Goal: Task Accomplishment & Management: Manage account settings

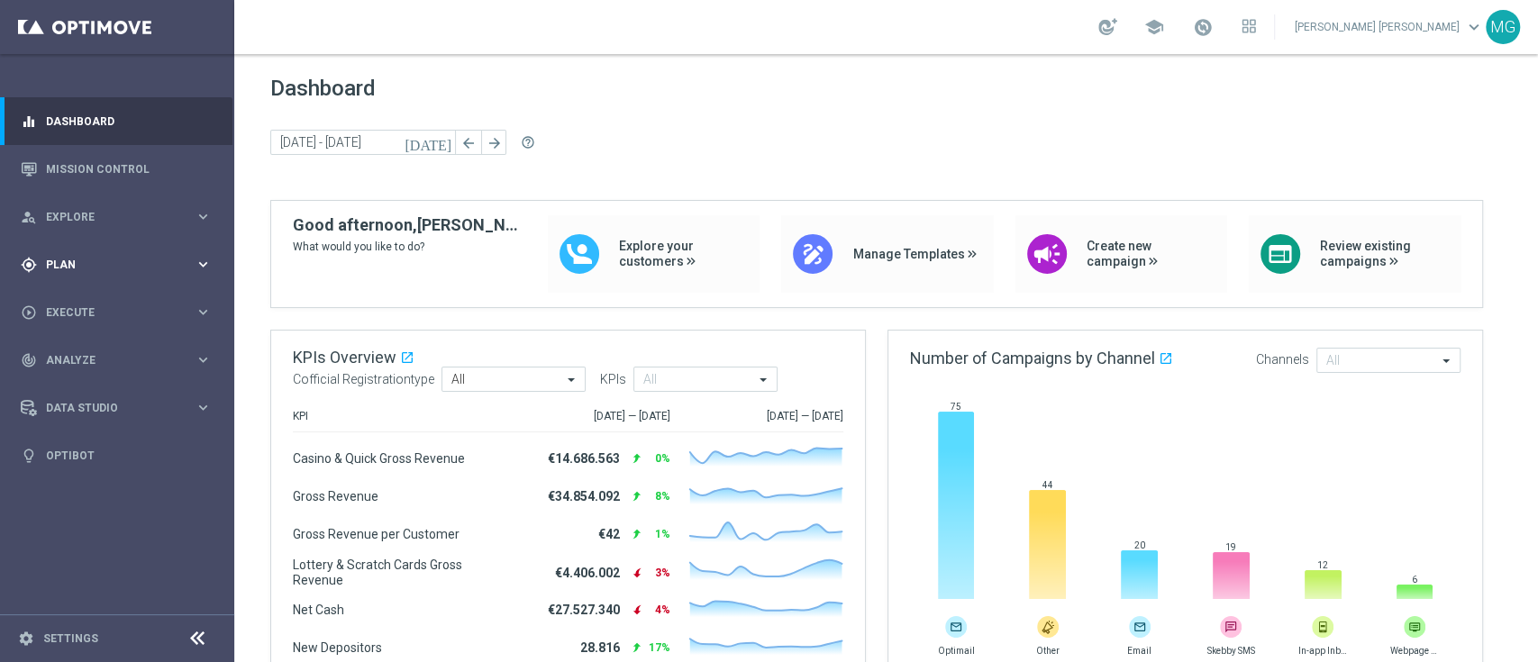
click at [100, 266] on span "Plan" at bounding box center [120, 264] width 149 height 11
click at [119, 413] on link "Realtime Triggers" at bounding box center [117, 410] width 141 height 14
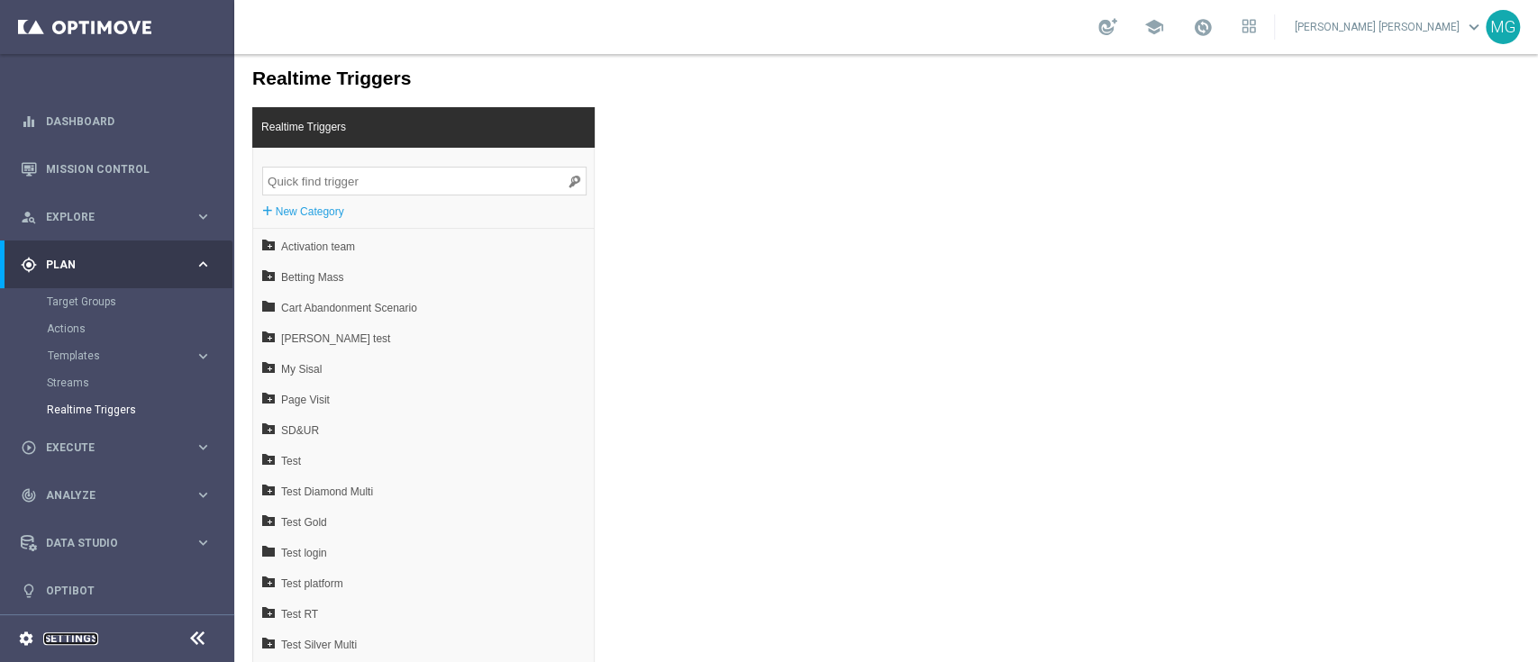
click at [67, 638] on link "Settings" at bounding box center [70, 638] width 55 height 11
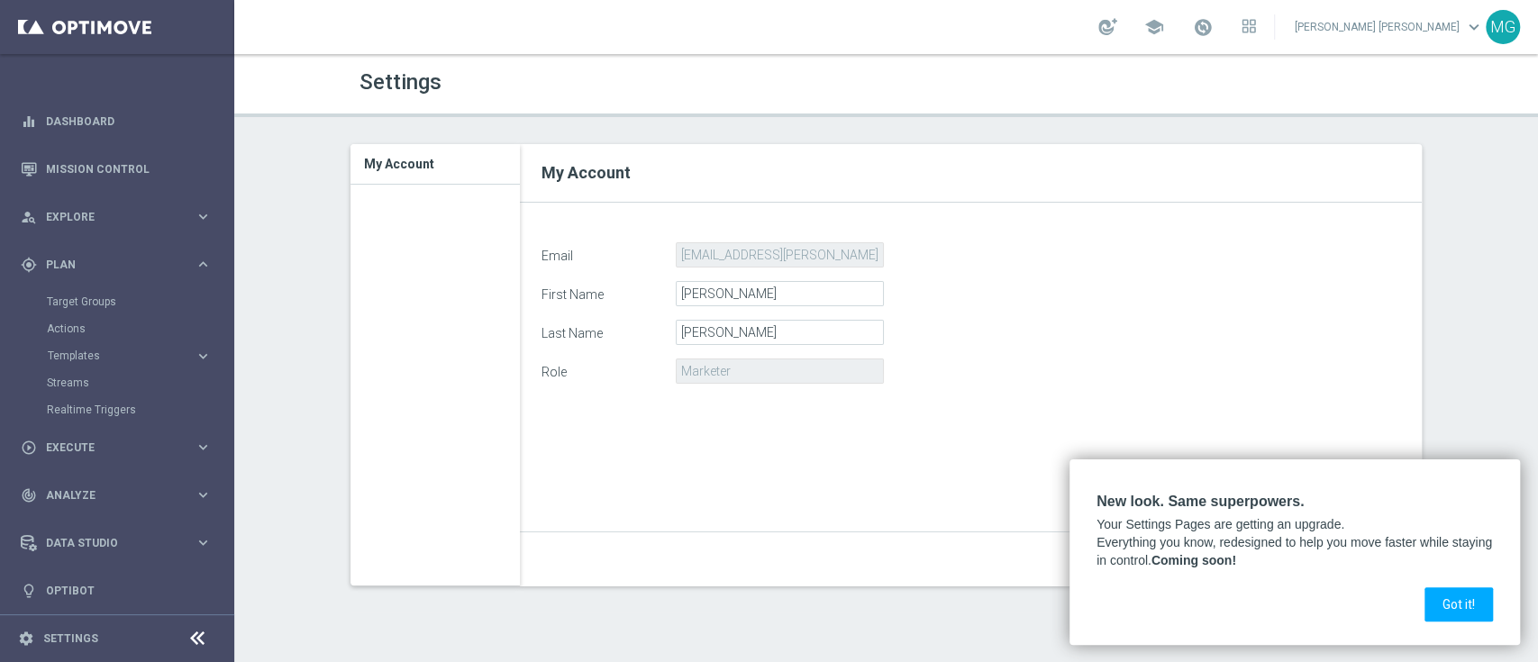
click at [895, 485] on div "Email mariagrazia.garofalo@sisal.it First Name Maria Grazia Last Name Garofalo …" at bounding box center [971, 415] width 886 height 347
click at [1463, 601] on button "Got it!" at bounding box center [1458, 604] width 68 height 34
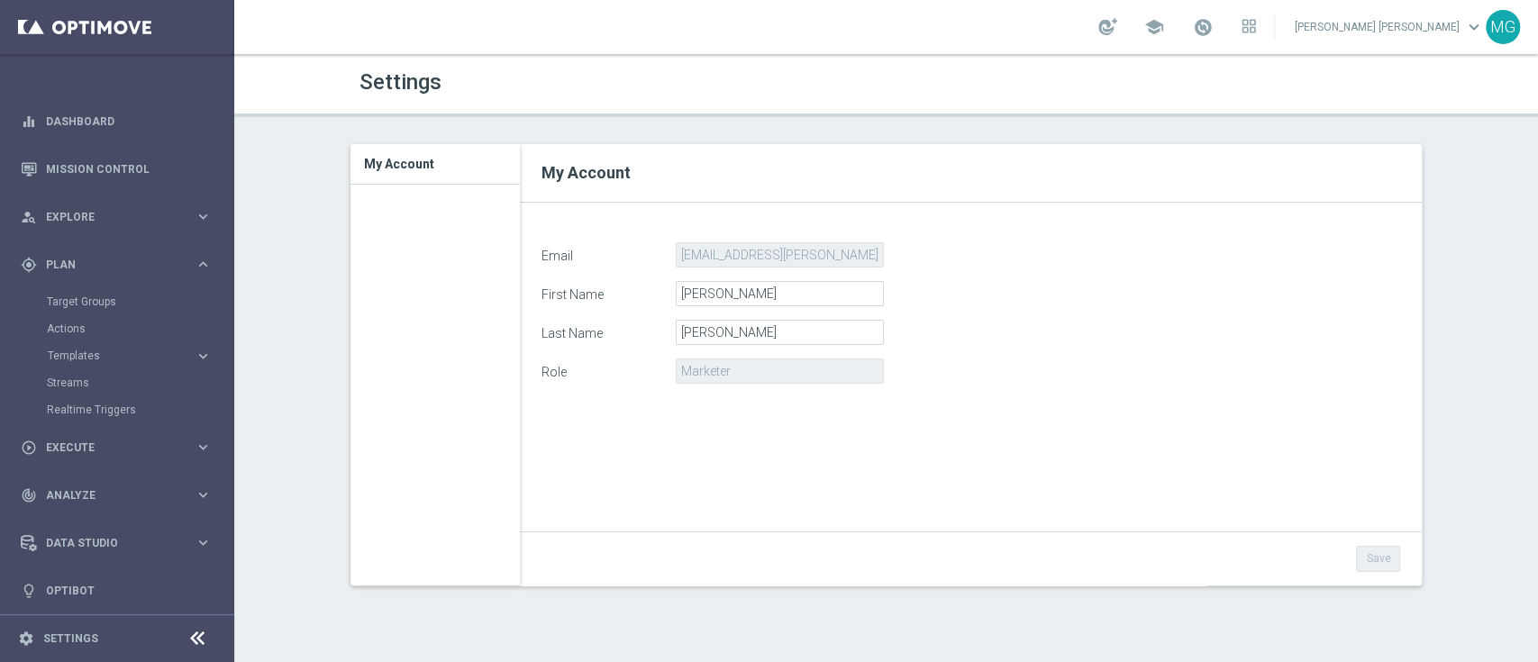
click at [72, 289] on div "Target Groups" at bounding box center [140, 301] width 186 height 27
click at [77, 300] on link "Target Groups" at bounding box center [117, 302] width 141 height 14
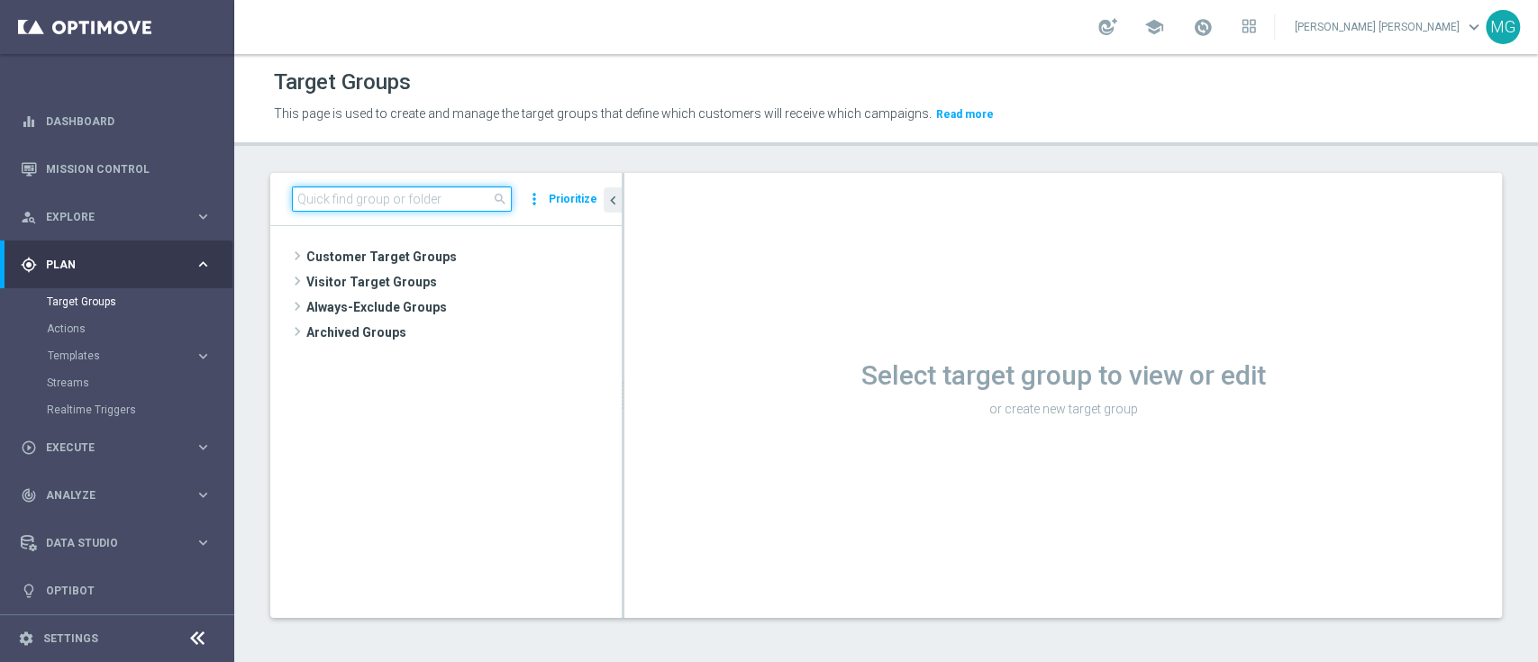
click at [411, 199] on input at bounding box center [402, 198] width 220 height 25
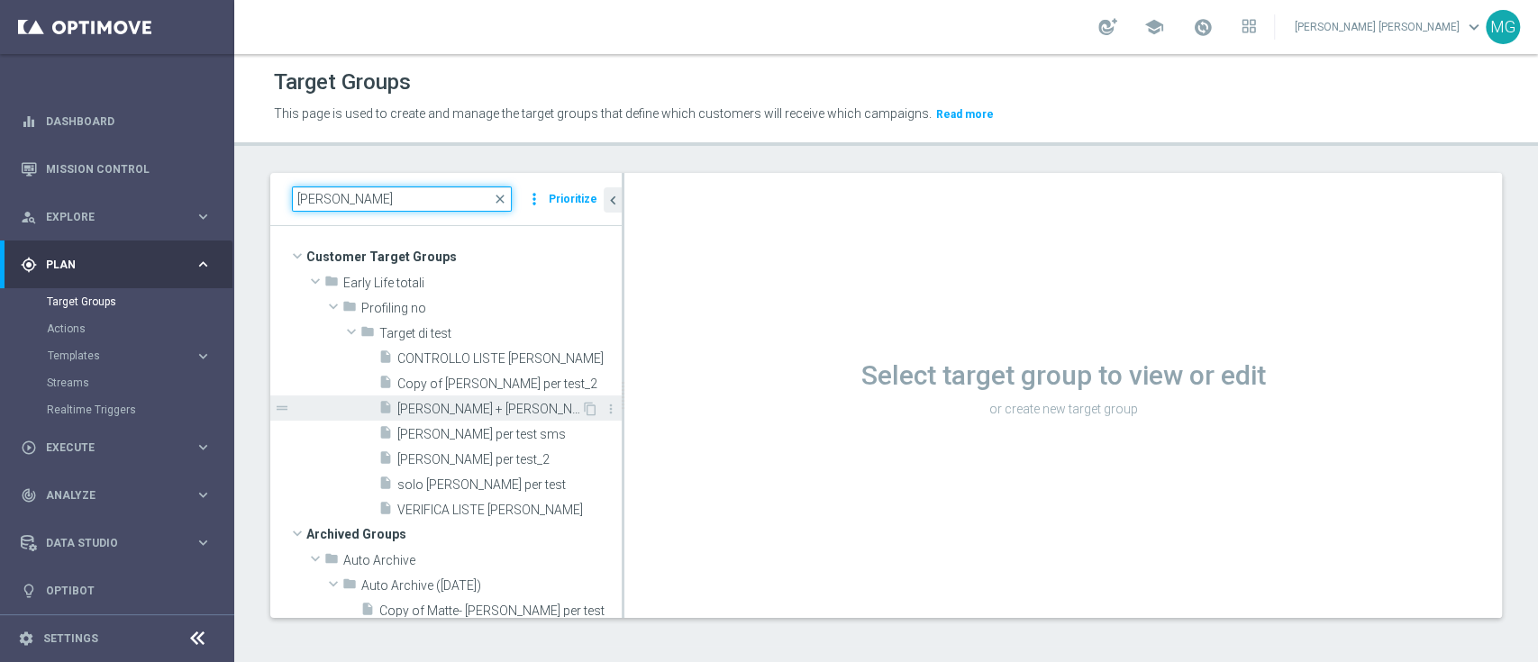
type input "mary"
click at [473, 411] on span "[PERSON_NAME] + [PERSON_NAME] per test" at bounding box center [489, 409] width 184 height 15
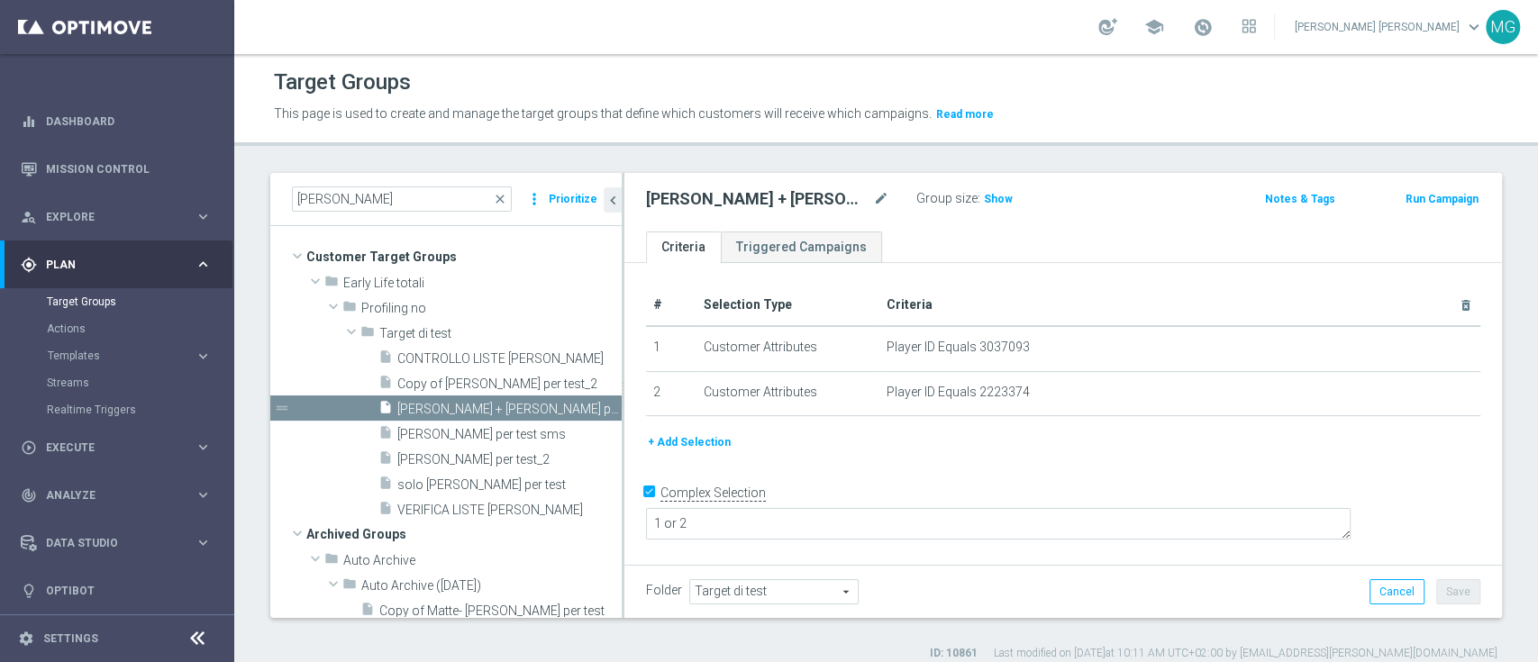
click at [703, 448] on button "+ Add Selection" at bounding box center [689, 442] width 86 height 20
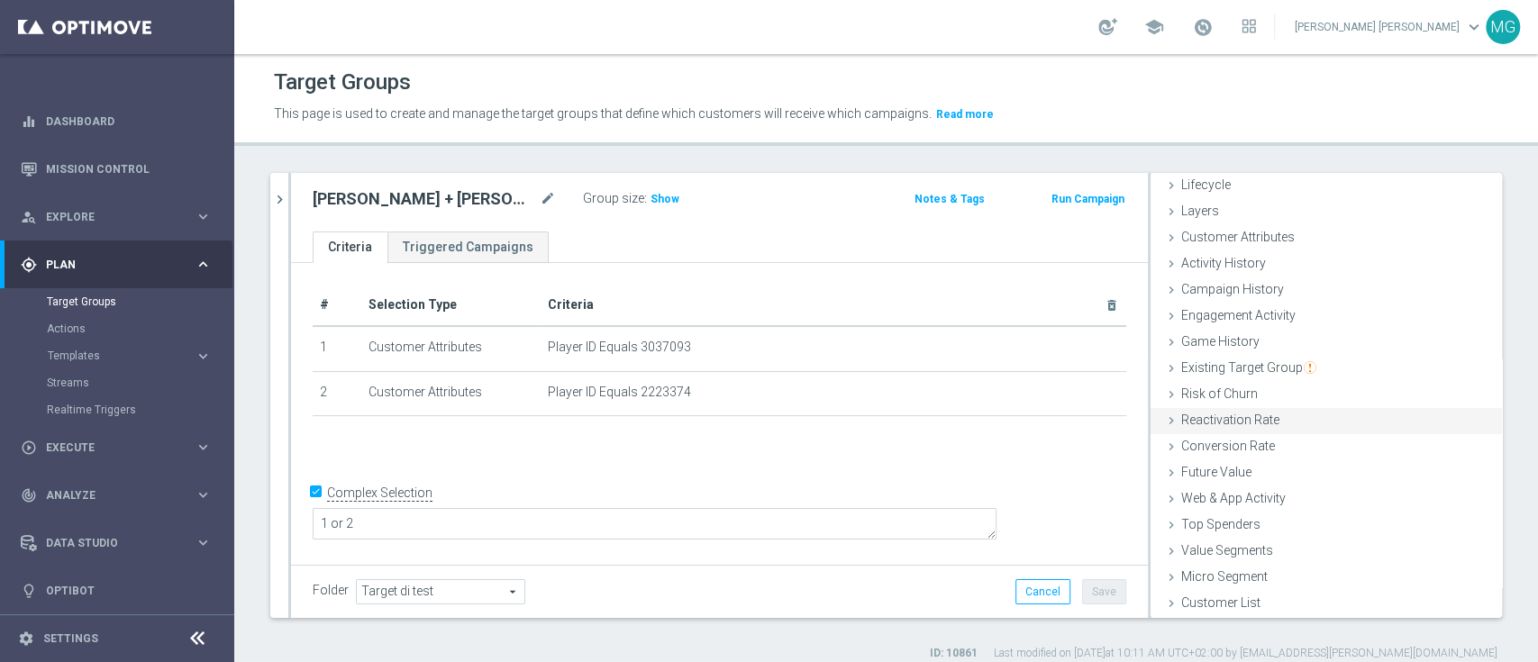
scroll to position [41, 0]
click at [1288, 495] on div "Web & App Activity done" at bounding box center [1325, 502] width 351 height 27
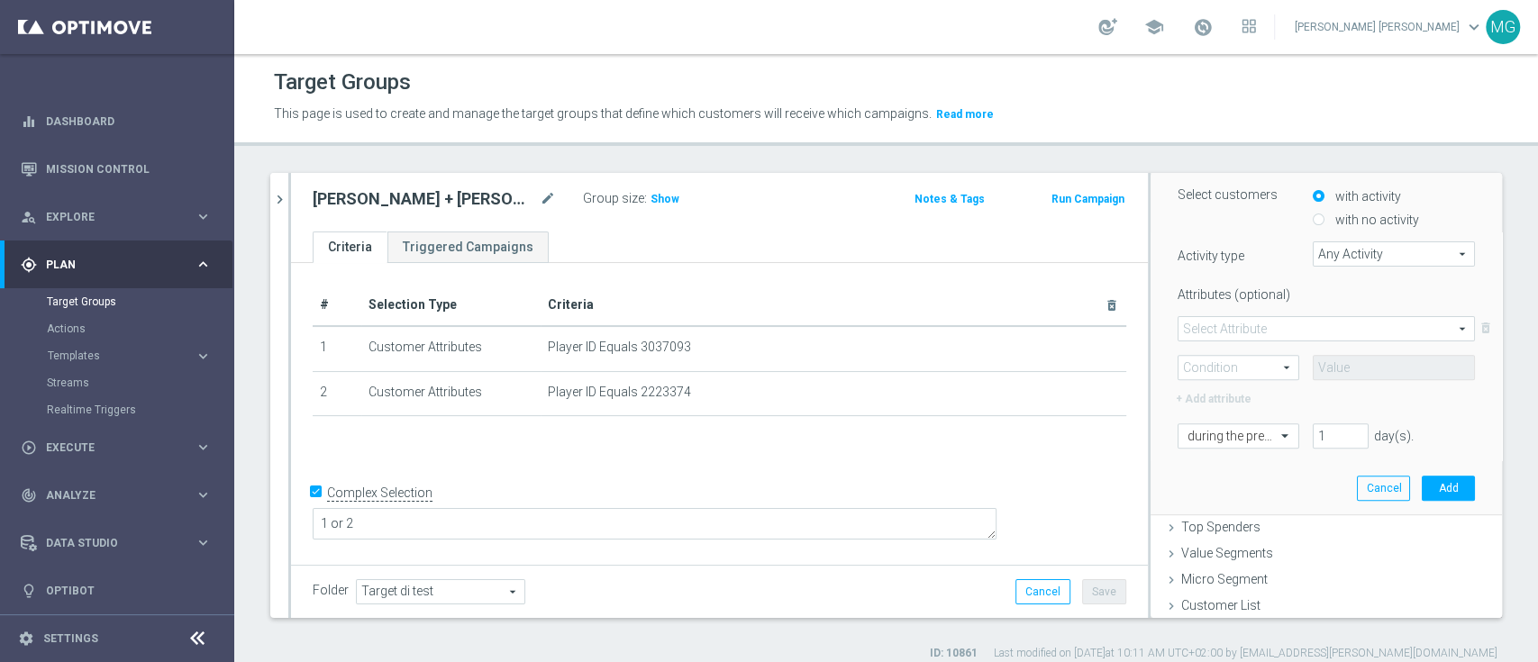
scroll to position [398, 0]
click at [1298, 331] on span at bounding box center [1325, 329] width 295 height 23
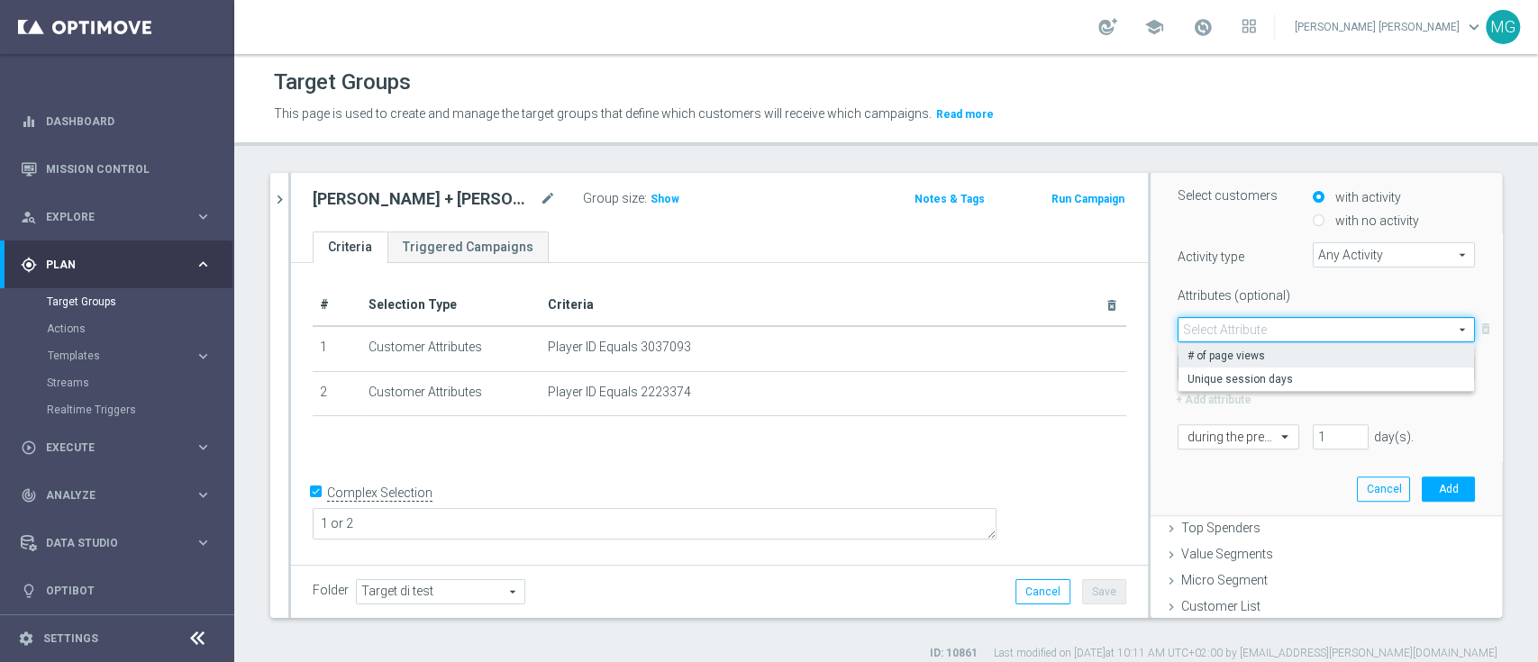
click at [1283, 356] on span "# of page views" at bounding box center [1325, 356] width 277 height 14
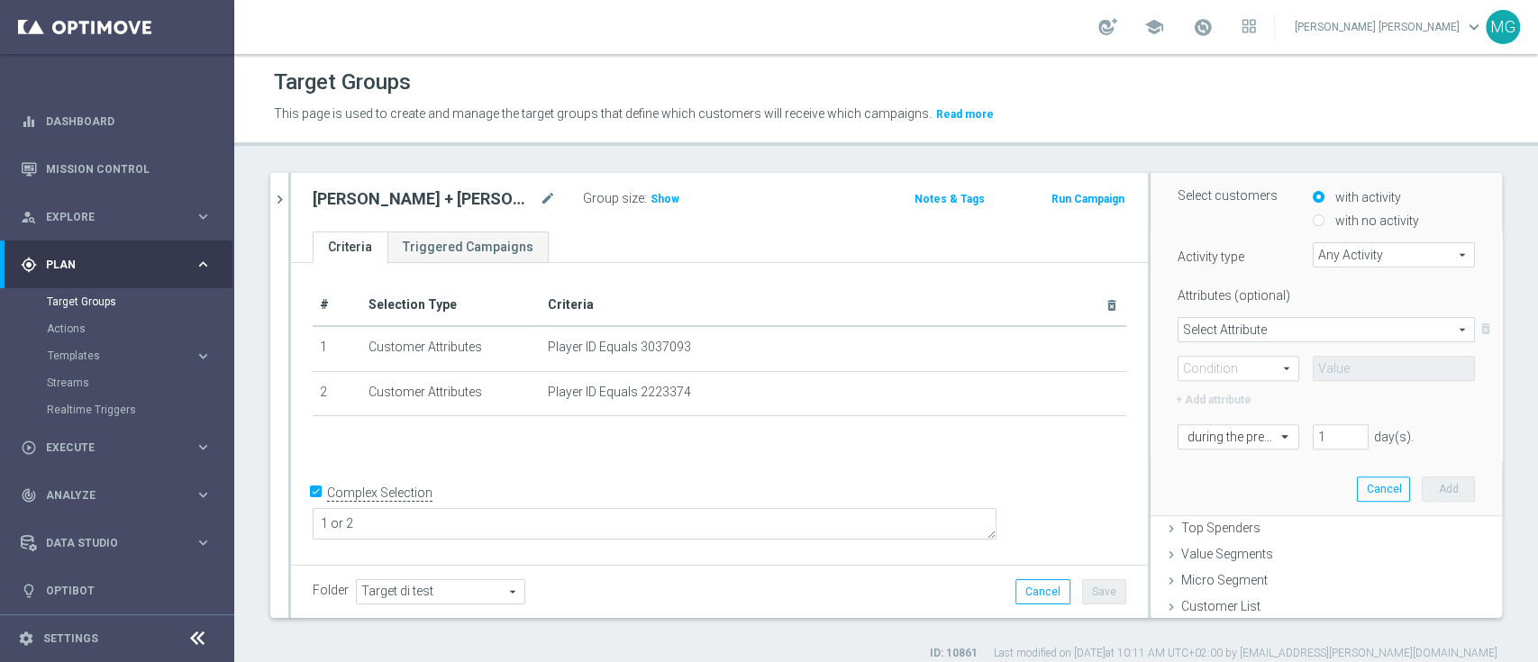
type input "# of page views"
click at [1228, 371] on span at bounding box center [1238, 368] width 120 height 23
click at [1220, 446] on label ">" at bounding box center [1238, 441] width 120 height 23
type input ">"
click at [1323, 362] on input at bounding box center [1393, 368] width 162 height 25
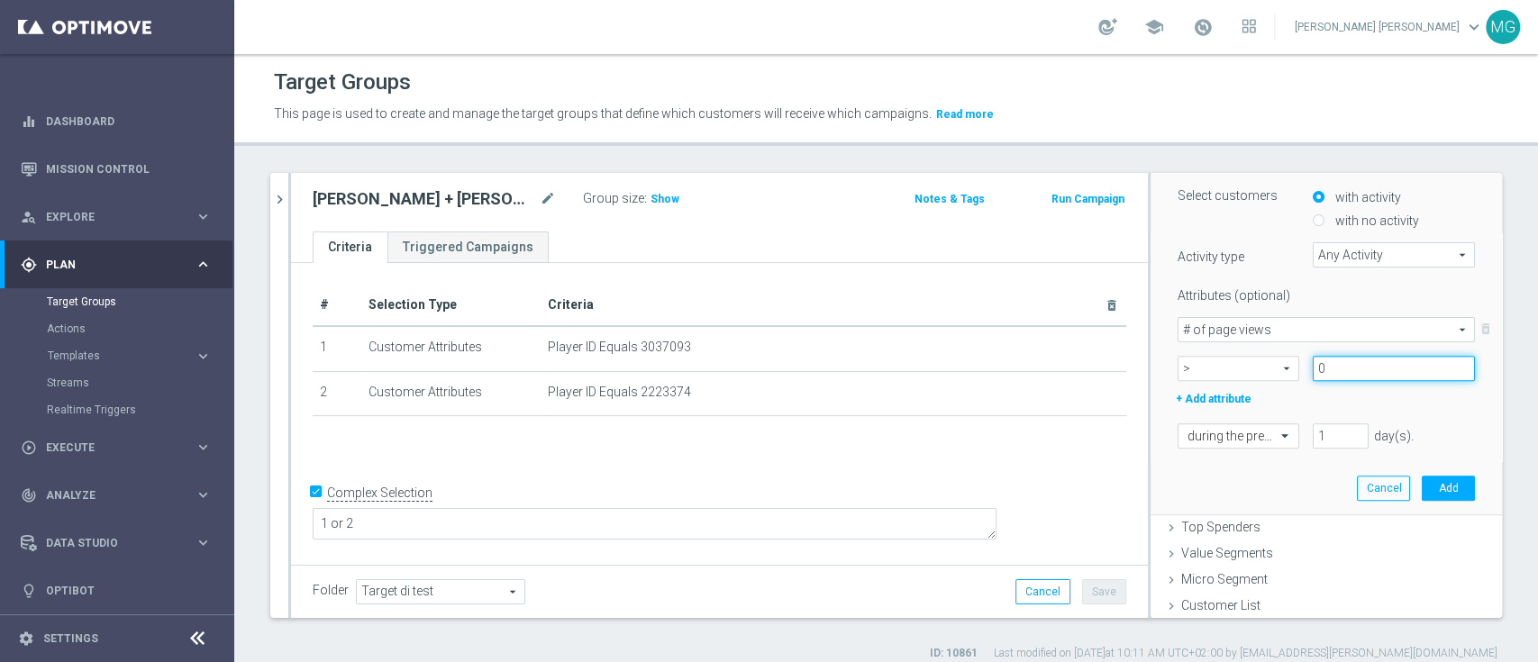
type input "0"
drag, startPoint x: 1294, startPoint y: 436, endPoint x: 1326, endPoint y: 440, distance: 31.7
click at [1326, 440] on input "1" at bounding box center [1340, 435] width 56 height 25
type input "70"
click at [1428, 490] on button "Add" at bounding box center [1447, 488] width 53 height 25
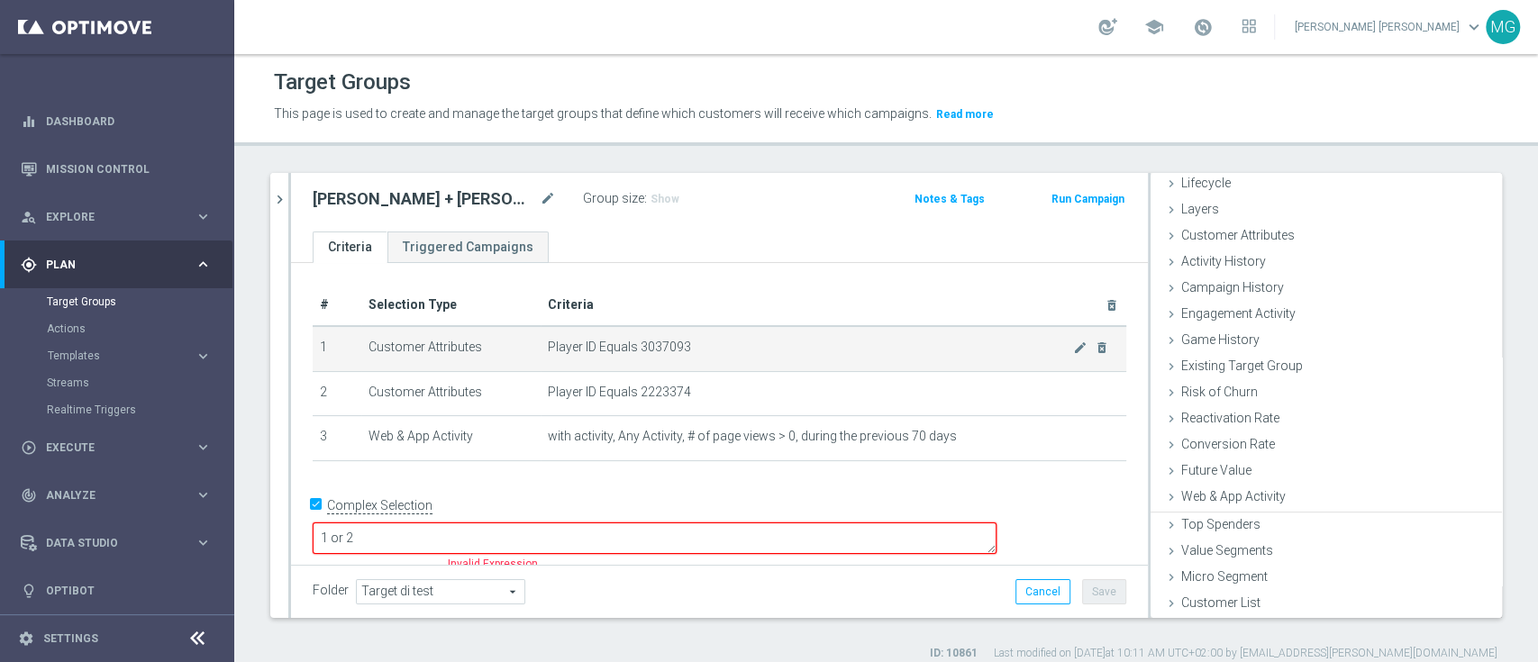
scroll to position [43, 0]
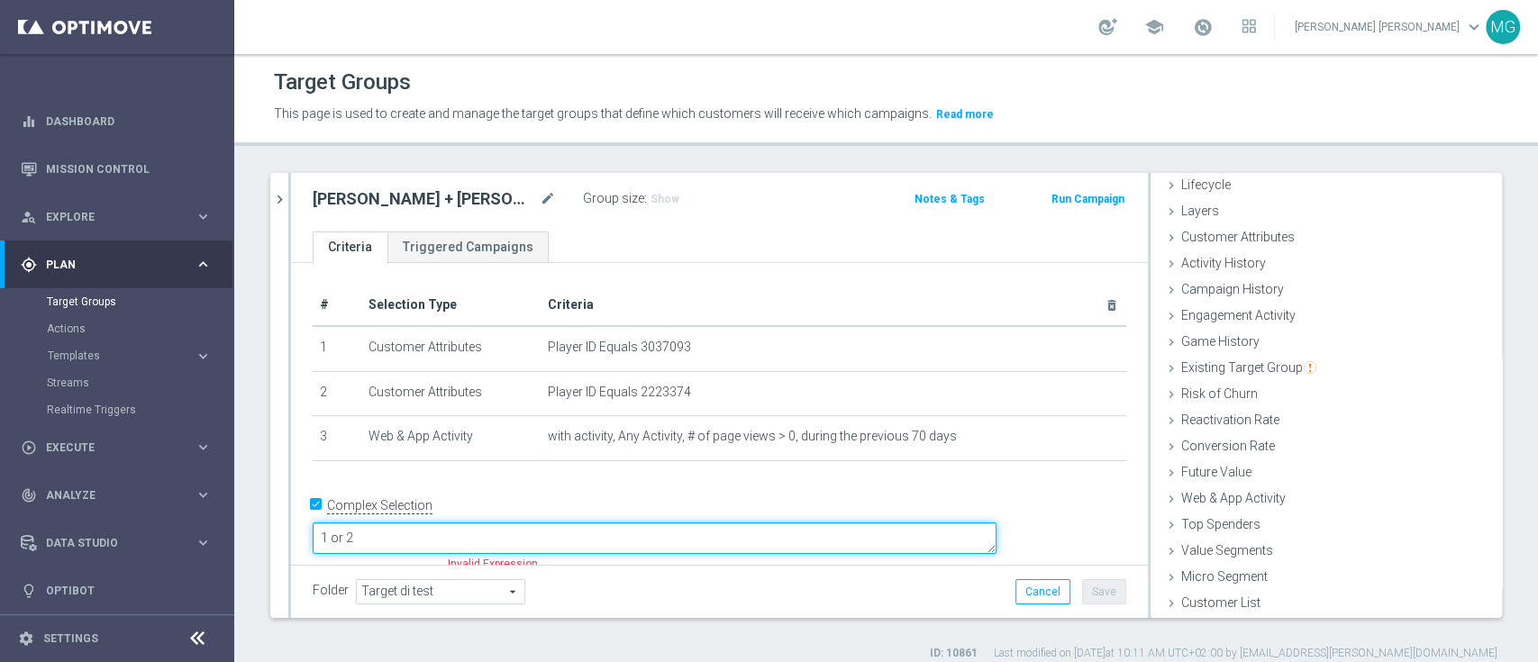
click at [526, 526] on textarea "1 or 2" at bounding box center [655, 538] width 684 height 32
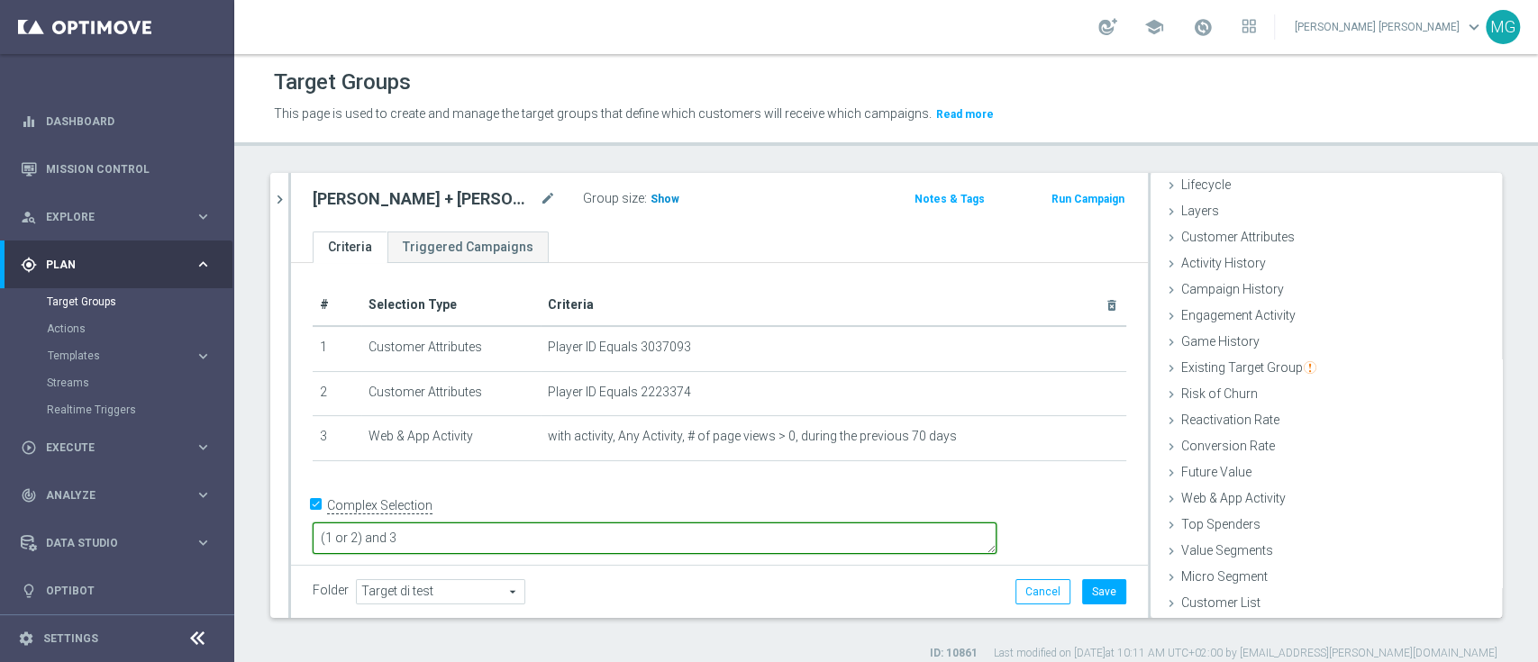
type textarea "(1 or 2) and 3"
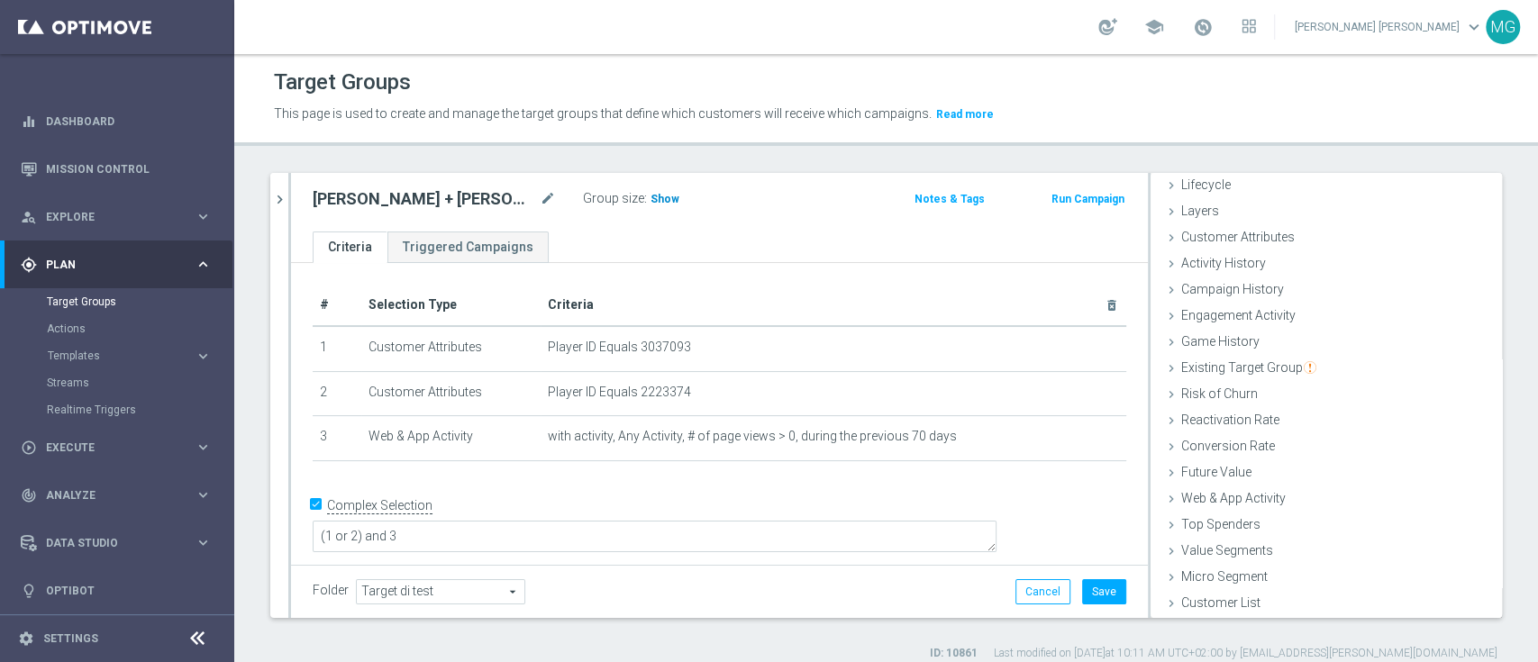
click at [650, 204] on span "Show" at bounding box center [664, 199] width 29 height 13
click at [651, 198] on span "1" at bounding box center [656, 201] width 10 height 17
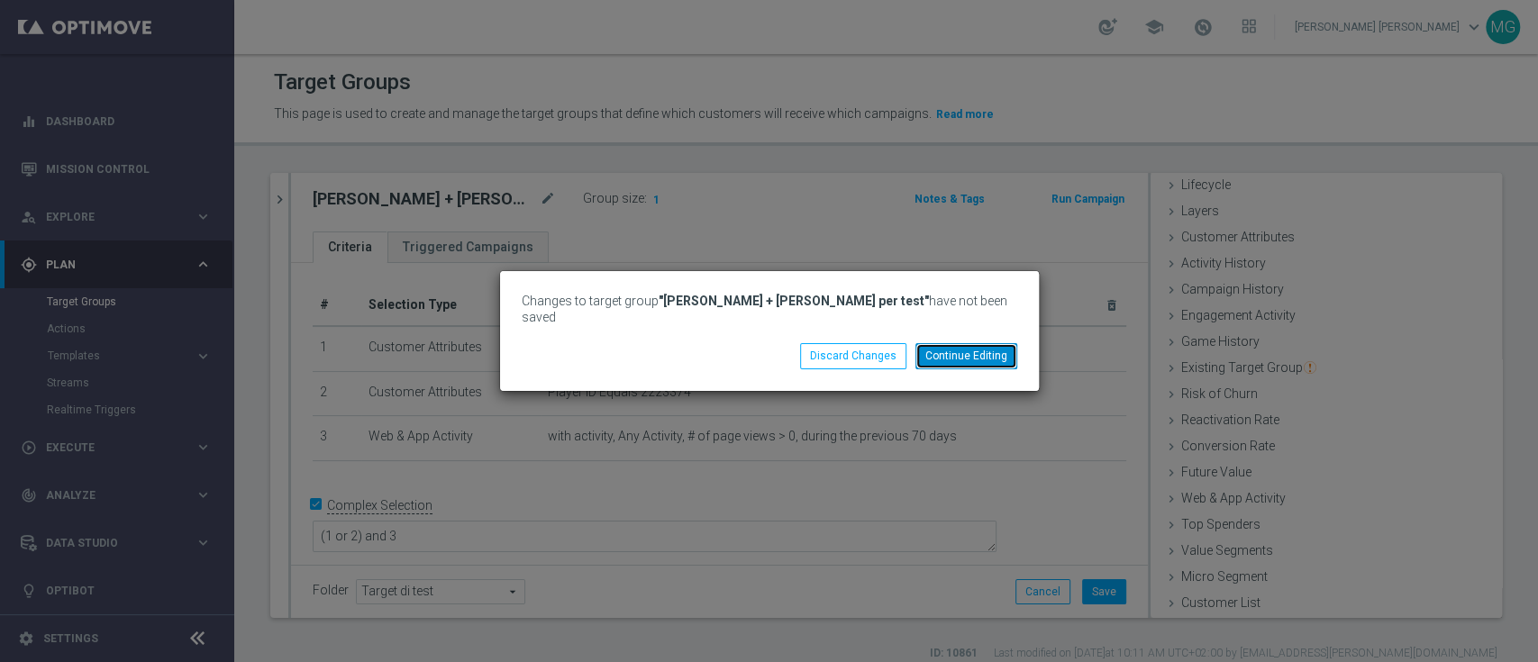
click at [952, 343] on button "Continue Editing" at bounding box center [966, 355] width 102 height 25
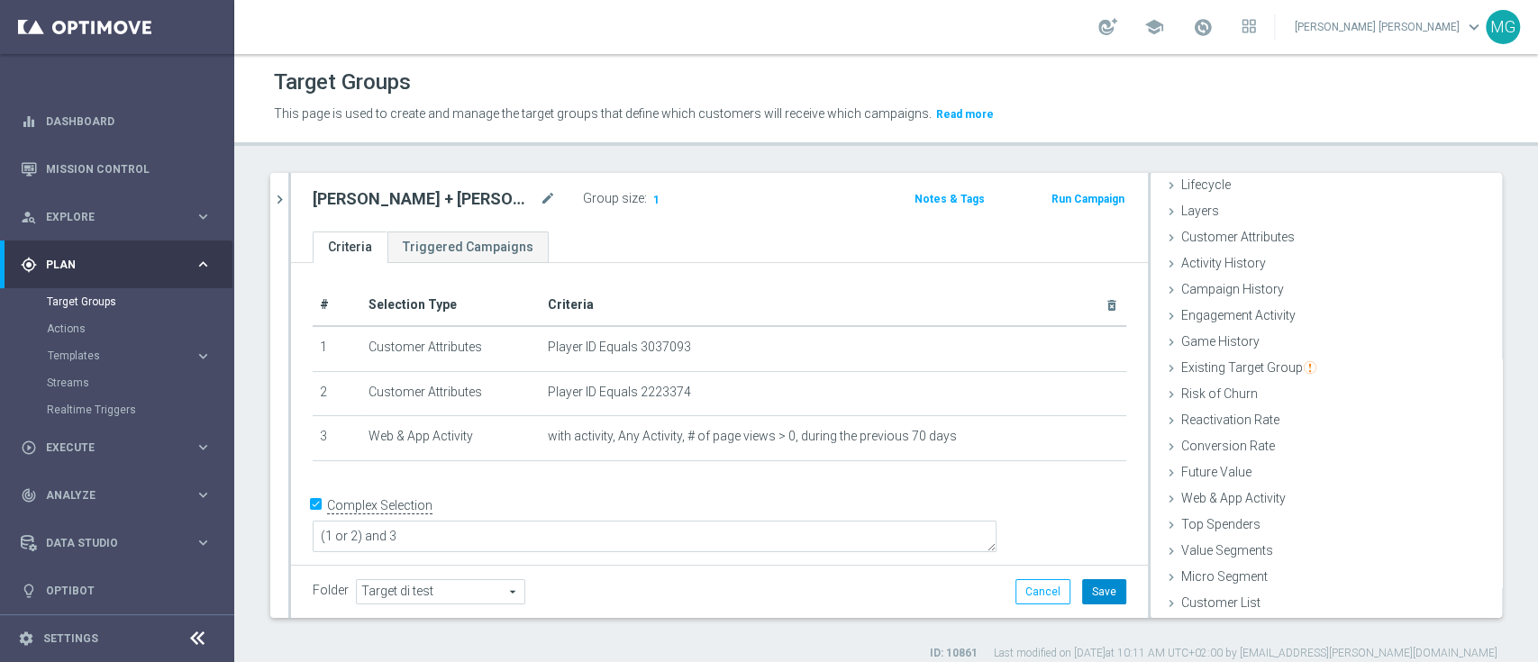
click at [1093, 600] on button "Save" at bounding box center [1104, 591] width 44 height 25
click at [651, 202] on span "1" at bounding box center [656, 201] width 10 height 17
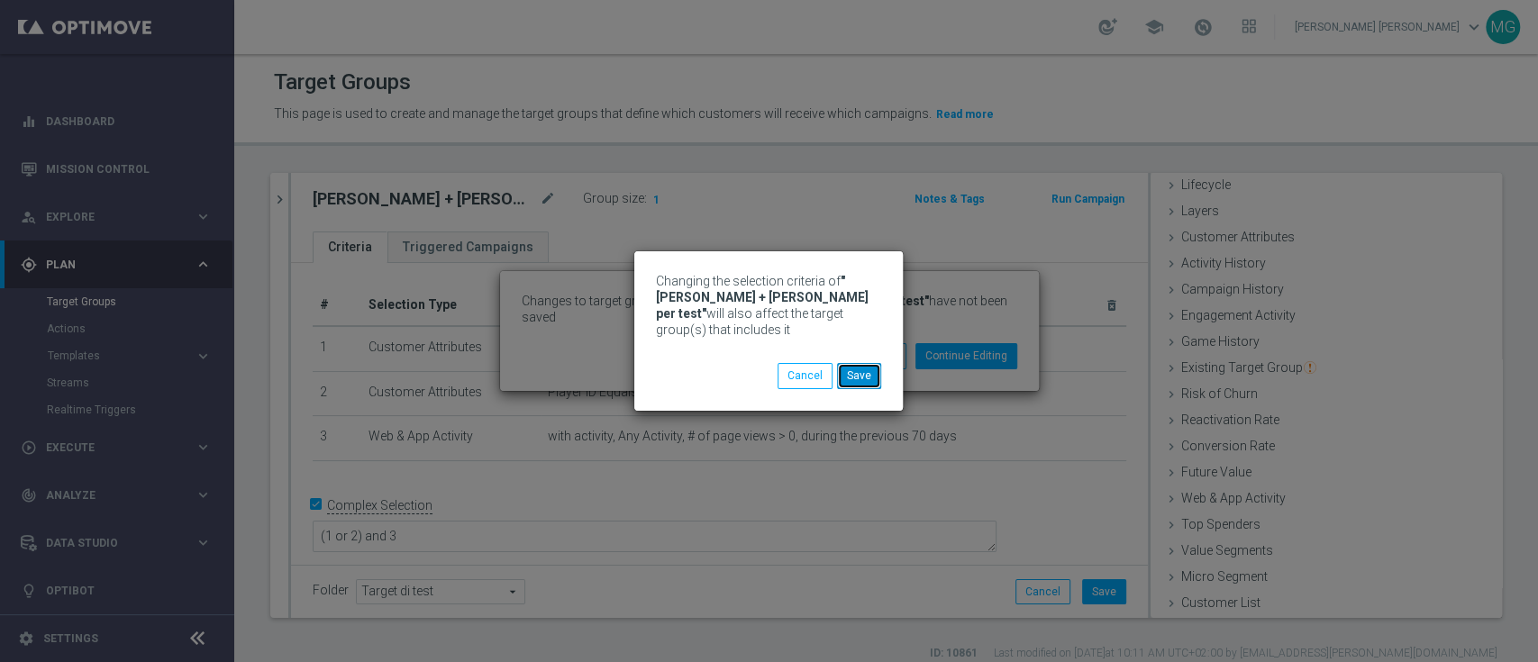
click at [849, 375] on button "Save" at bounding box center [859, 375] width 44 height 25
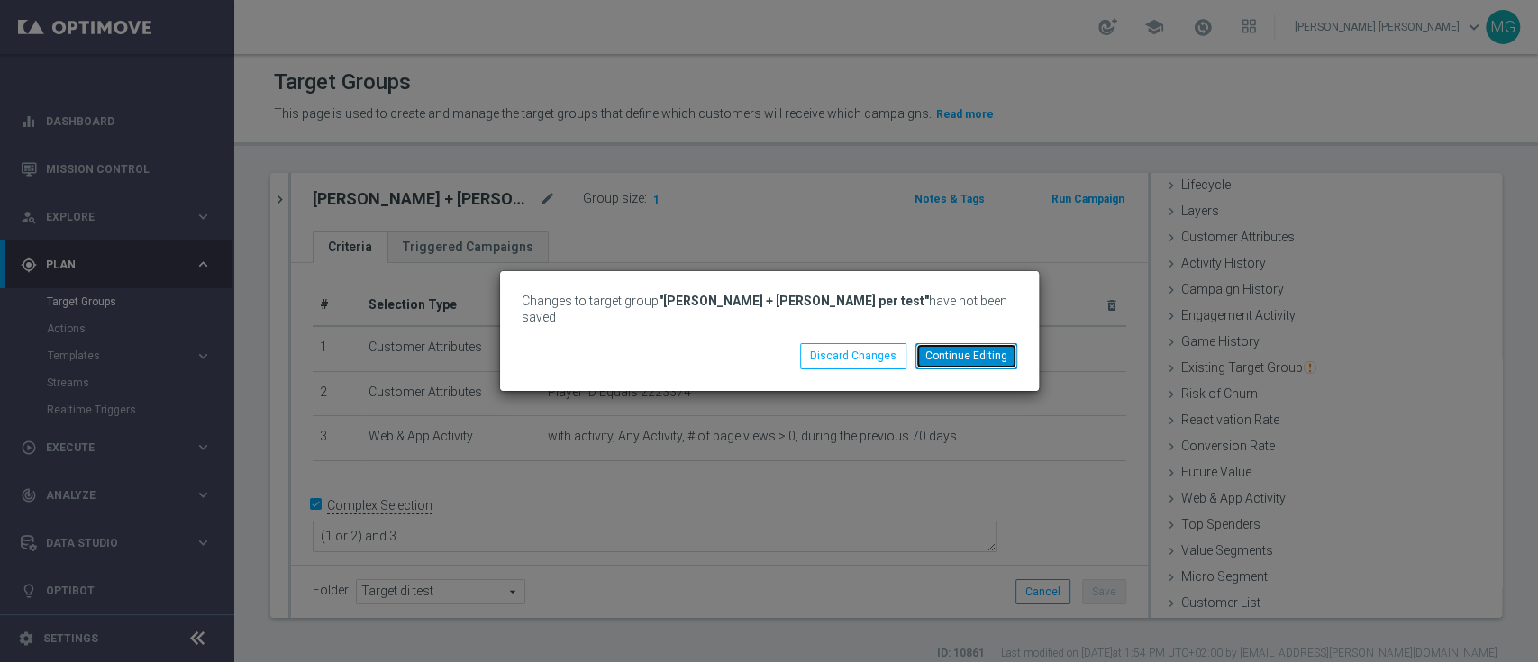
click at [969, 355] on button "Continue Editing" at bounding box center [966, 355] width 102 height 25
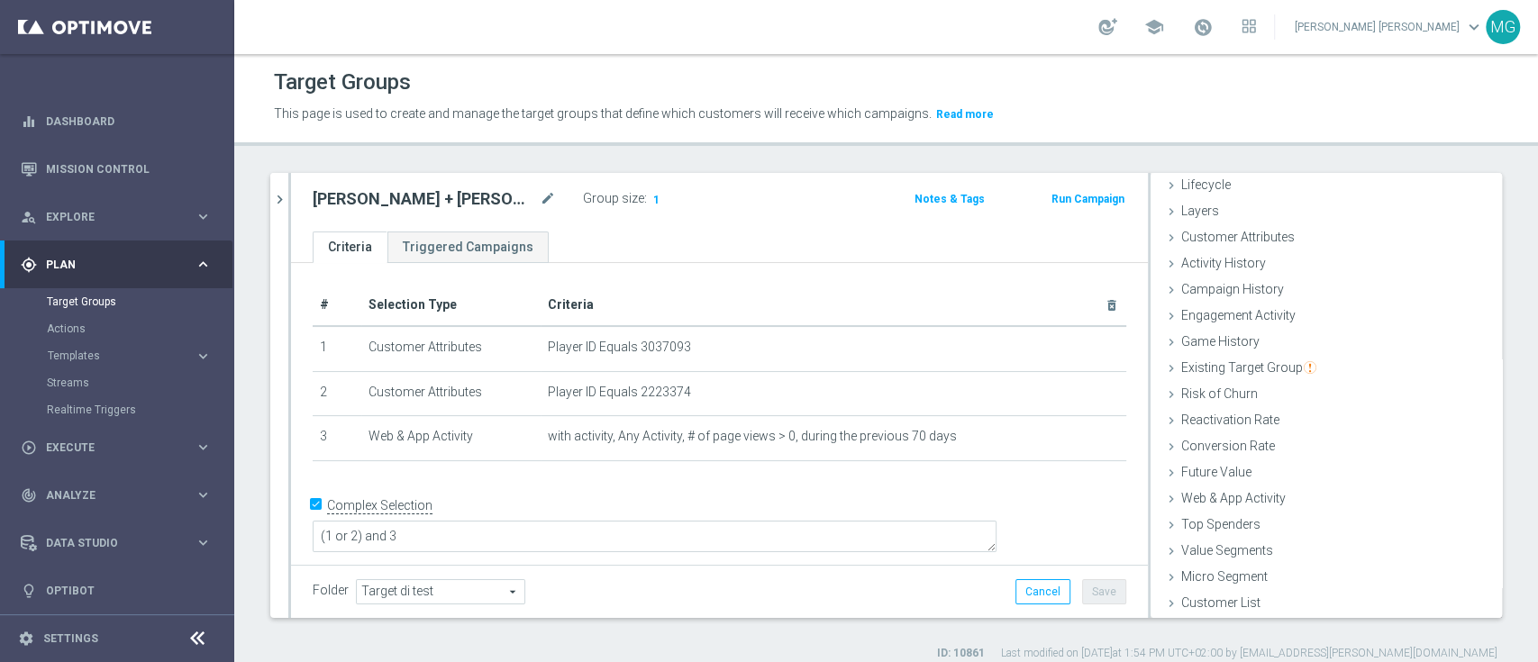
click at [839, 547] on form "Complex Selection (1 or 2) and 3 Invalid Expression" at bounding box center [719, 533] width 813 height 83
click at [651, 199] on span "1" at bounding box center [656, 201] width 10 height 17
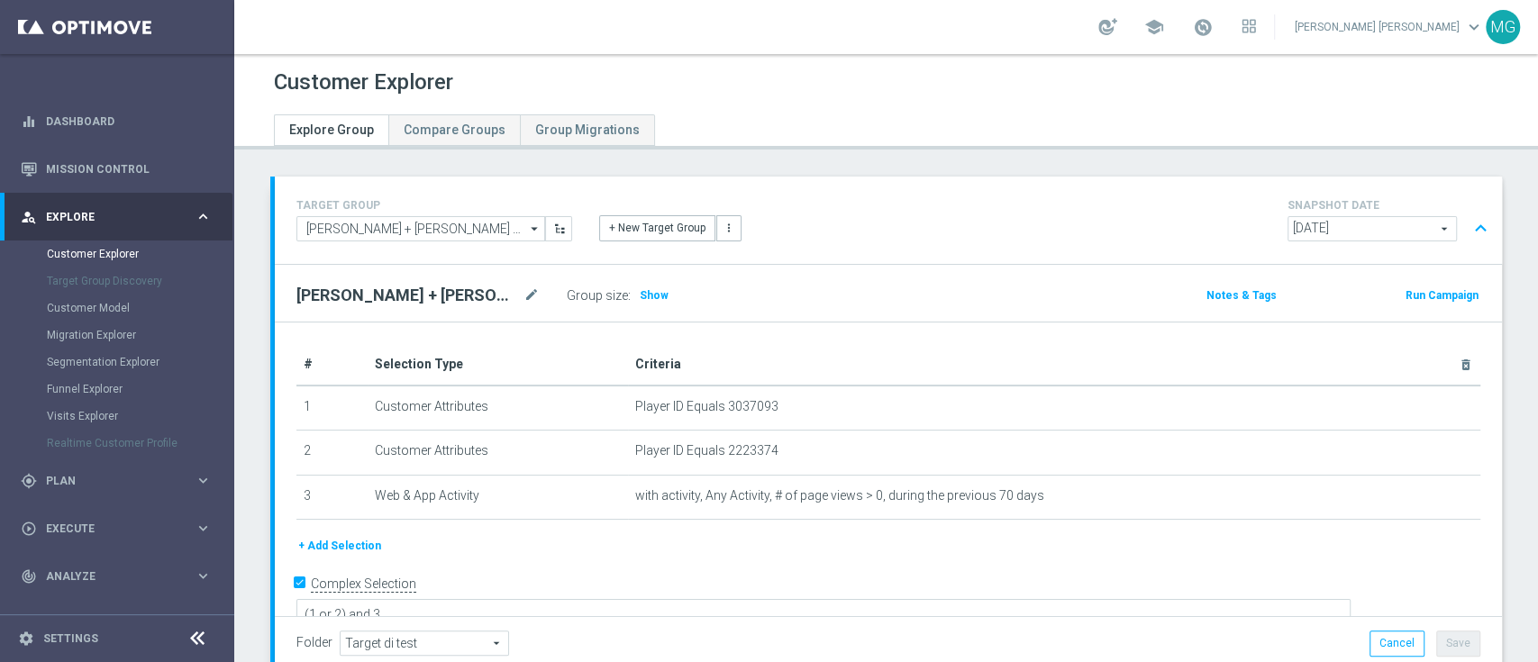
scroll to position [5, 0]
click at [640, 299] on span "Show" at bounding box center [654, 295] width 29 height 13
